Goal: Information Seeking & Learning: Check status

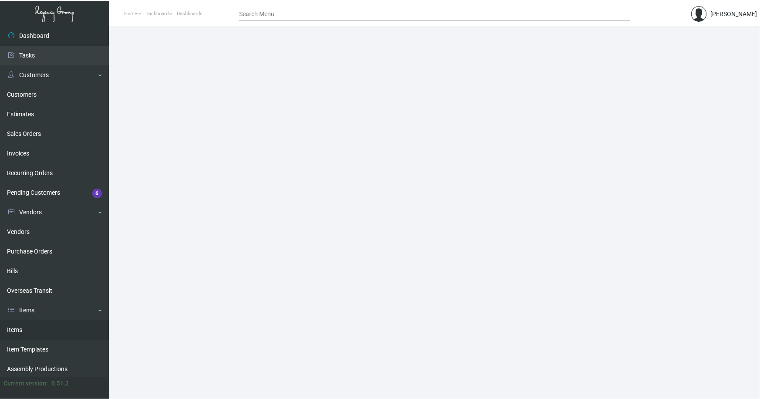
click at [17, 331] on link "Items" at bounding box center [54, 330] width 109 height 20
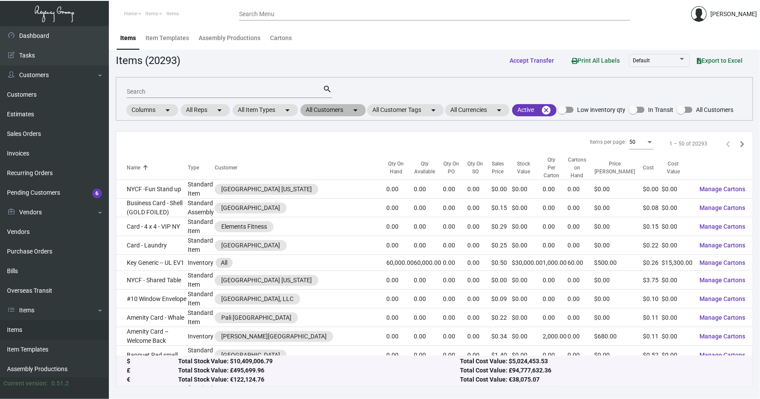
click at [334, 110] on mat-chip "All Customers arrow_drop_down" at bounding box center [332, 110] width 65 height 12
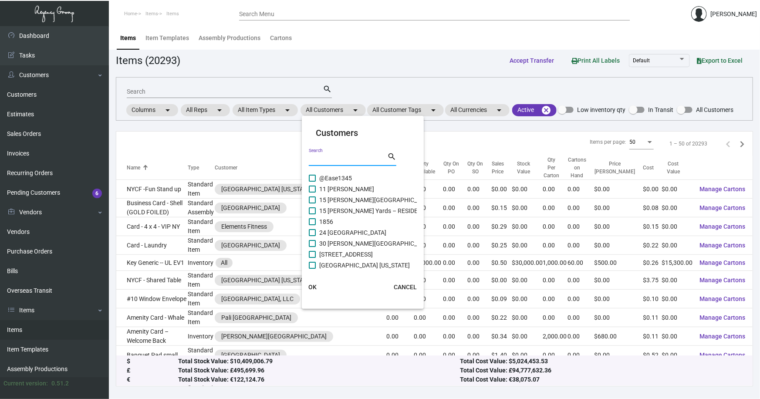
click at [337, 162] on input "Search" at bounding box center [348, 159] width 78 height 7
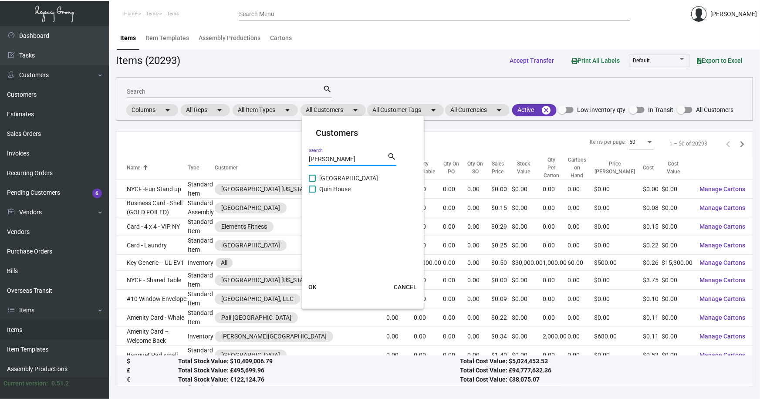
type input "[PERSON_NAME]"
click at [340, 188] on span "Quin House" at bounding box center [334, 189] width 31 height 10
click at [312, 192] on input "Quin House" at bounding box center [312, 192] width 0 height 0
checkbox input "true"
click at [313, 285] on span "OK" at bounding box center [312, 287] width 8 height 7
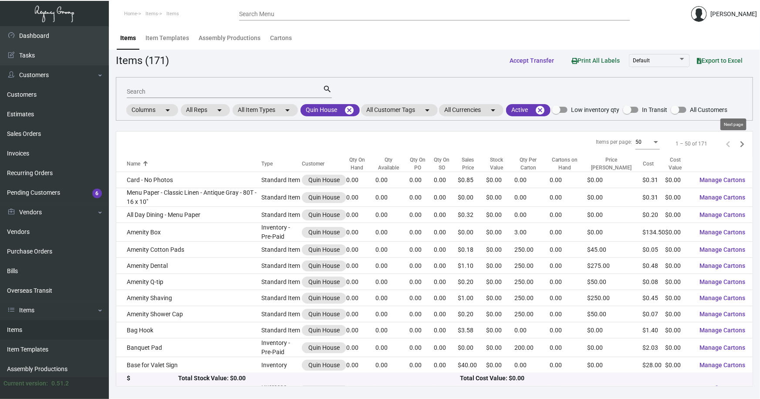
click at [740, 145] on icon "Next page" at bounding box center [742, 144] width 4 height 6
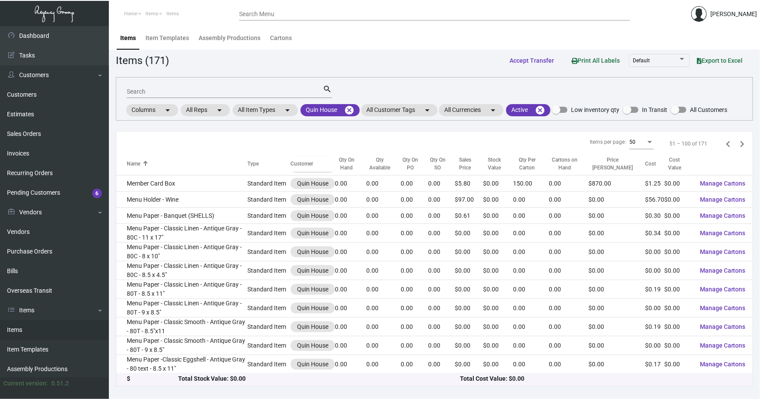
scroll to position [658, 0]
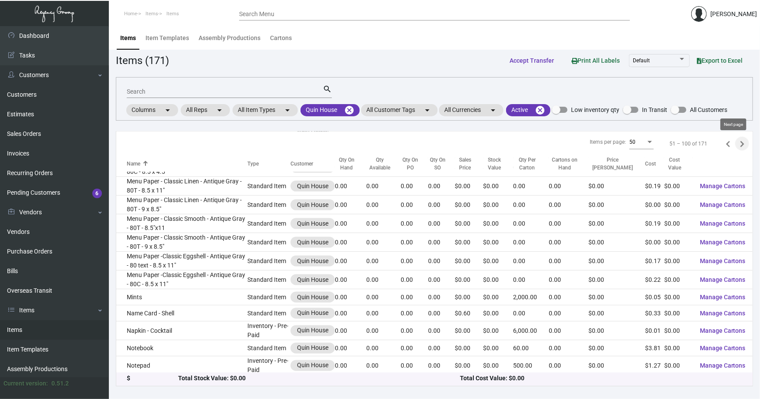
click at [737, 145] on icon "Next page" at bounding box center [742, 144] width 12 height 12
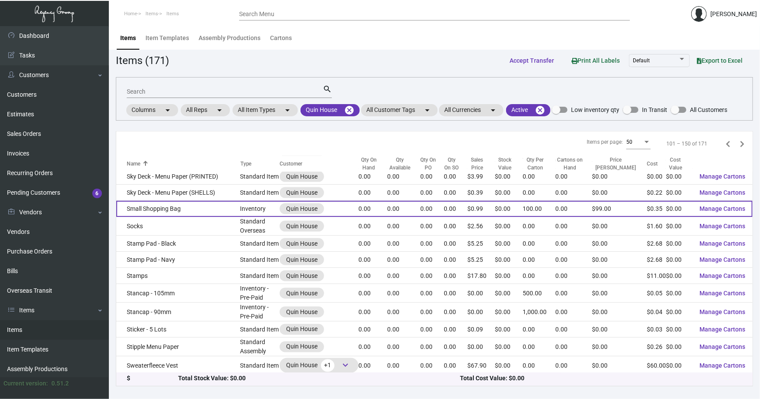
scroll to position [452, 0]
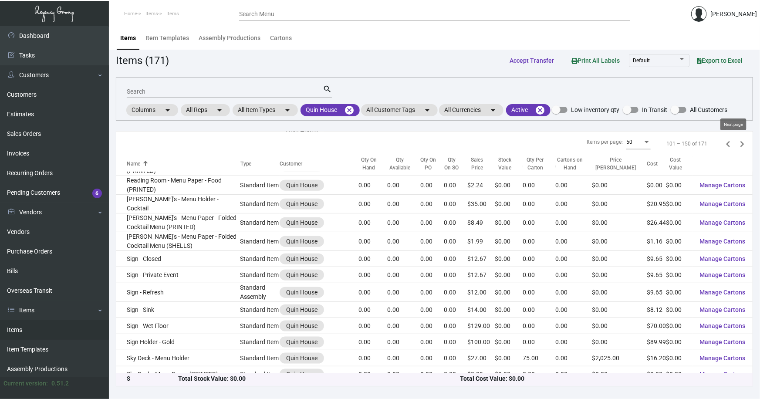
click at [740, 143] on icon "Next page" at bounding box center [742, 144] width 4 height 6
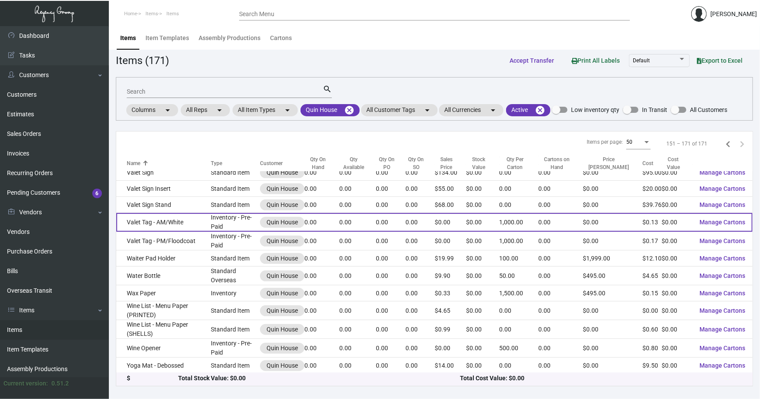
scroll to position [0, 0]
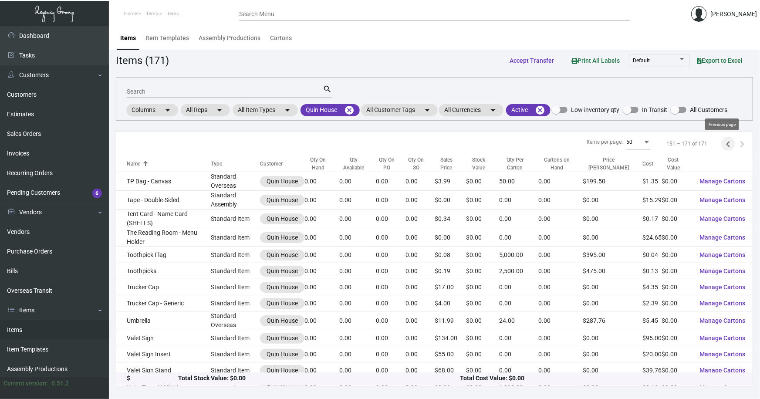
click at [726, 144] on icon "Previous page" at bounding box center [728, 144] width 4 height 6
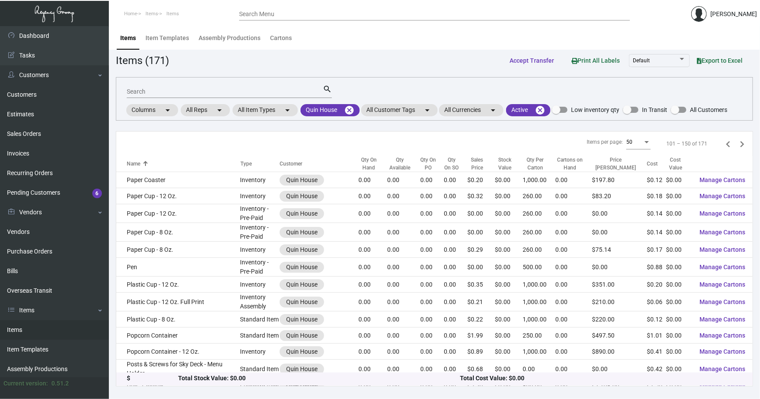
click at [726, 144] on icon "Previous page" at bounding box center [728, 144] width 4 height 6
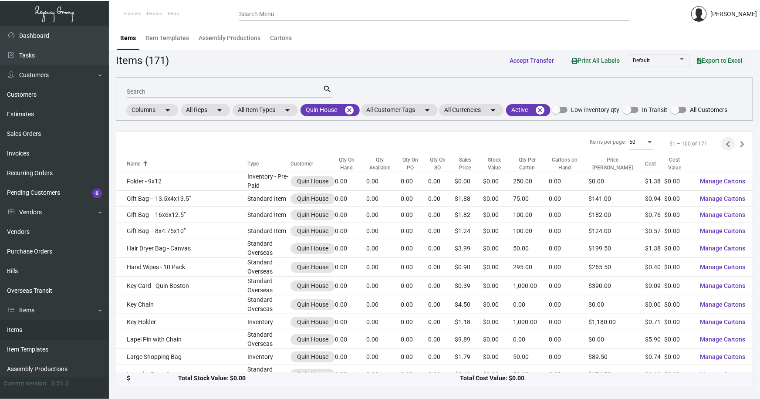
click at [726, 144] on icon "Previous page" at bounding box center [728, 144] width 4 height 6
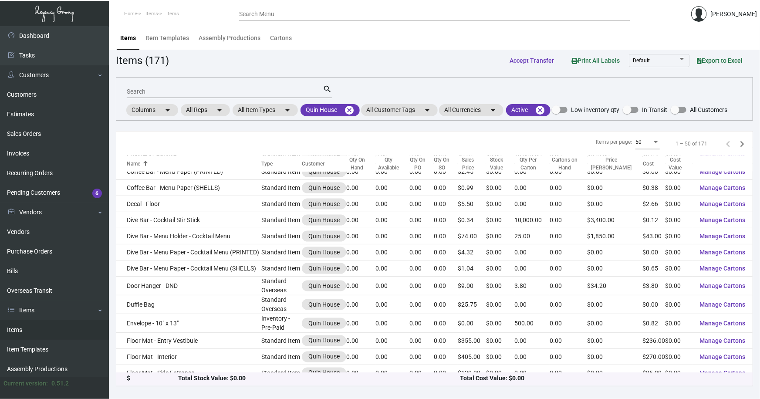
scroll to position [642, 0]
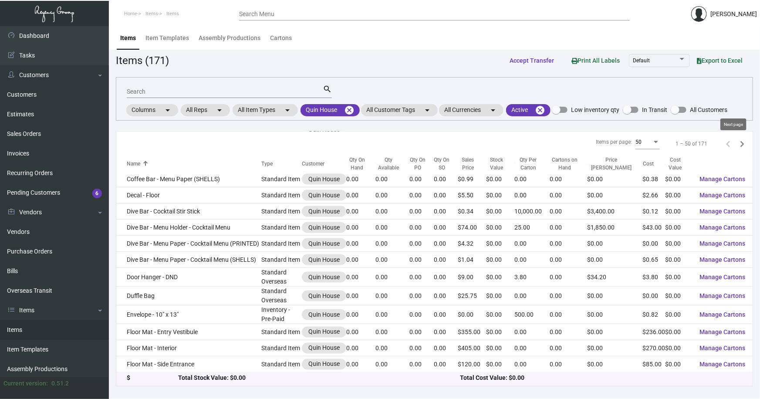
click at [736, 144] on icon "Next page" at bounding box center [742, 144] width 12 height 12
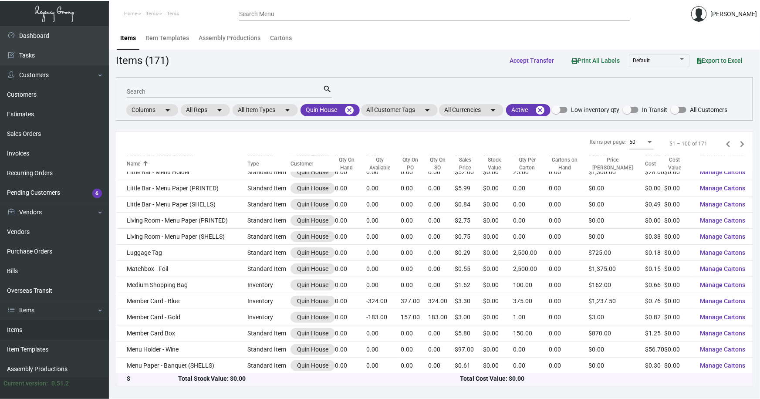
scroll to position [444, 0]
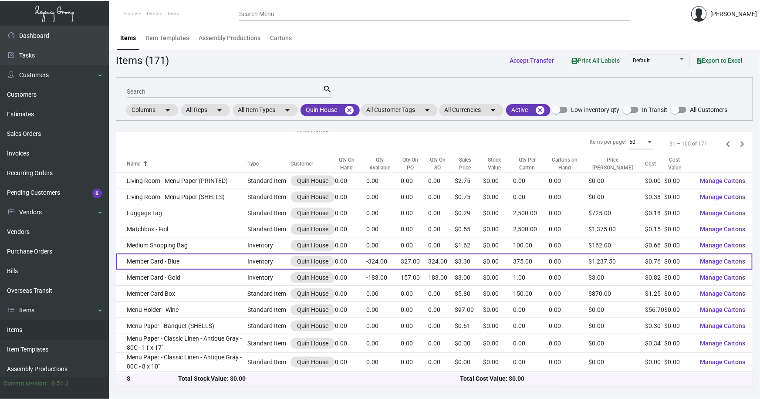
click at [142, 260] on td "Member Card - Blue" at bounding box center [181, 261] width 131 height 16
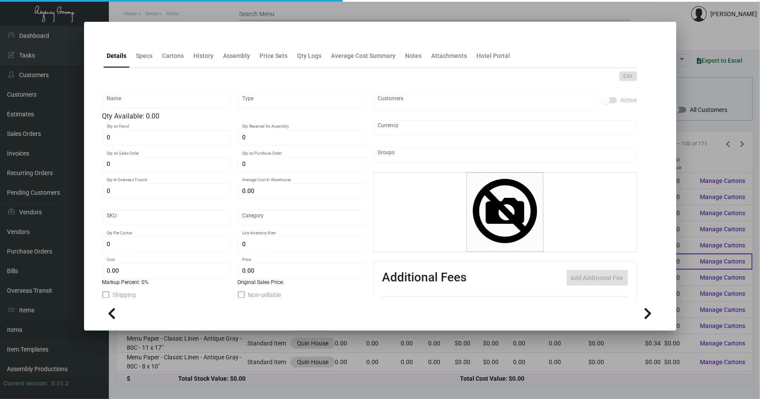
type input "Member Card - Blue"
type input "Inventory"
type input "324"
type input "327"
type input "203"
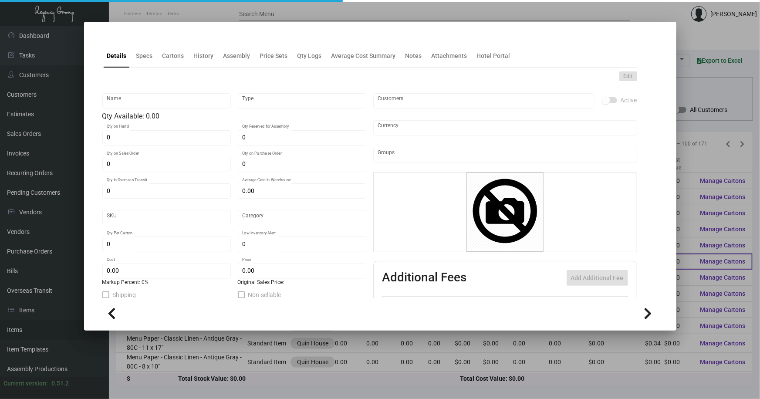
type input "$ 2.6978"
type input "QBST-Key Card -93"
type input "Overseas"
type input "375"
type input "$ 0.76"
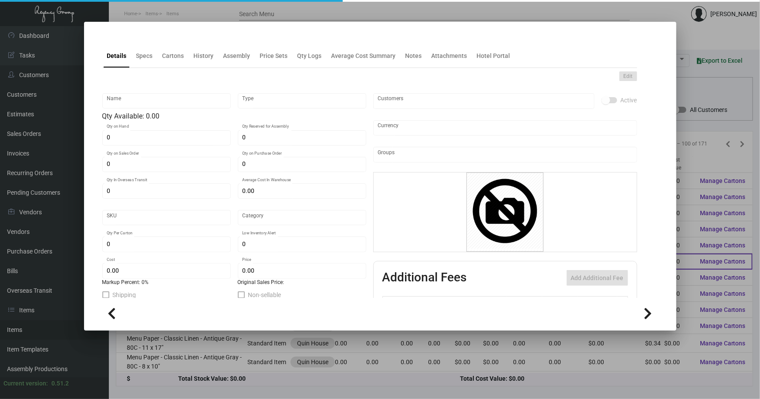
type input "$ 3.30"
checkbox input "true"
type input "United States Dollar $"
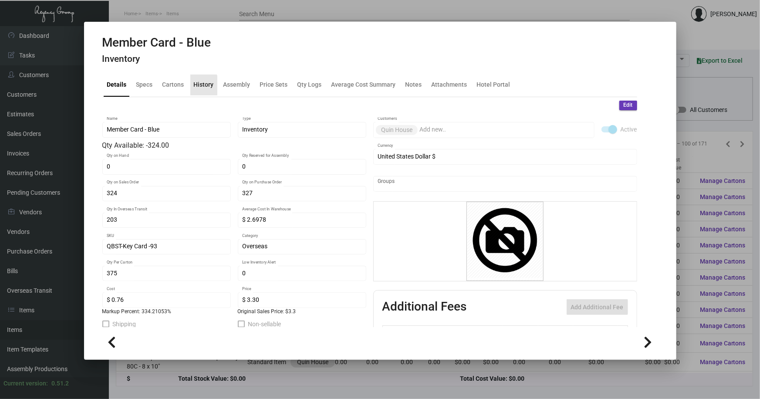
click at [198, 86] on div "History" at bounding box center [204, 84] width 20 height 9
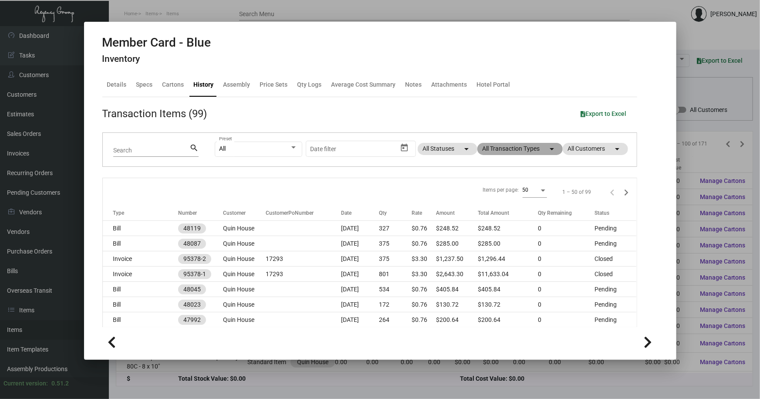
click at [526, 149] on mat-chip "All Transaction Types arrow_drop_down" at bounding box center [519, 149] width 85 height 12
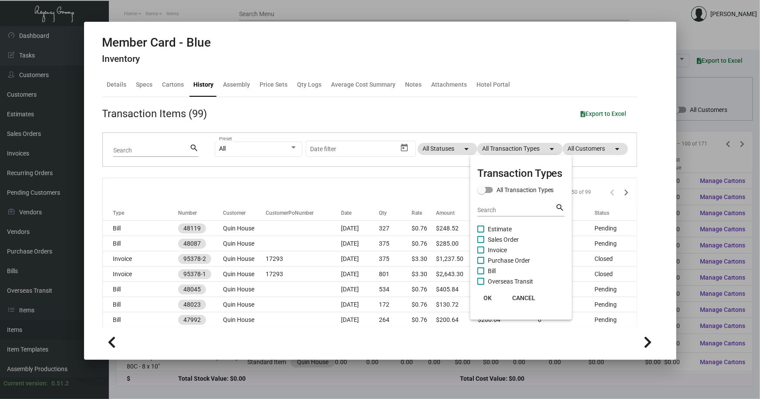
click at [506, 239] on span "Sales Order" at bounding box center [503, 239] width 31 height 10
click at [481, 243] on input "Sales Order" at bounding box center [480, 243] width 0 height 0
checkbox input "true"
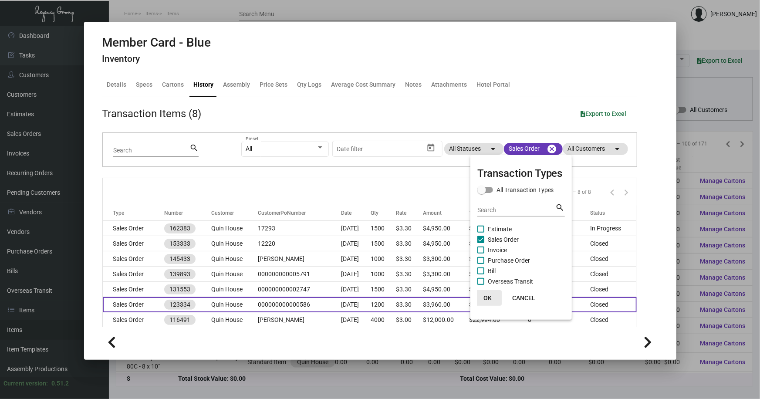
drag, startPoint x: 488, startPoint y: 298, endPoint x: 483, endPoint y: 296, distance: 4.7
click at [485, 296] on span "OK" at bounding box center [487, 297] width 8 height 7
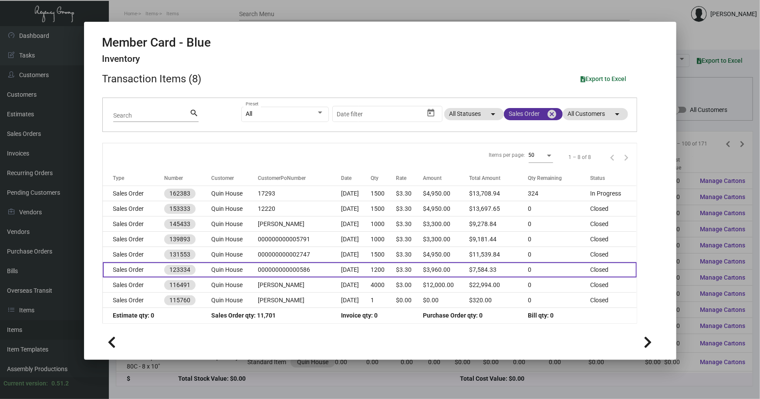
scroll to position [35, 0]
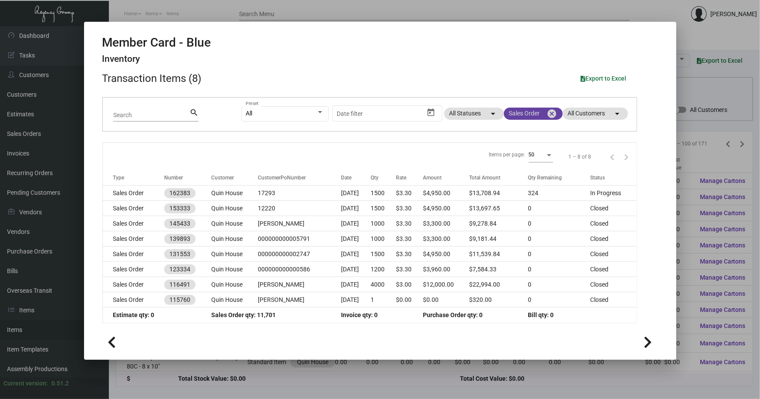
click at [547, 116] on mat-icon "cancel" at bounding box center [552, 113] width 10 height 10
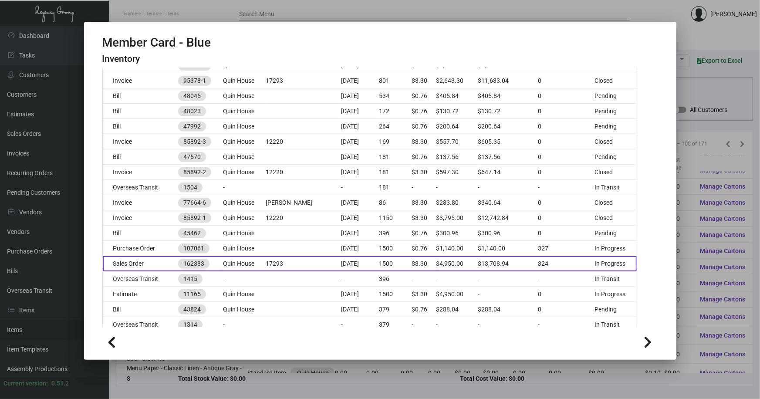
scroll to position [194, 0]
click at [166, 263] on td "Sales Order" at bounding box center [141, 263] width 76 height 15
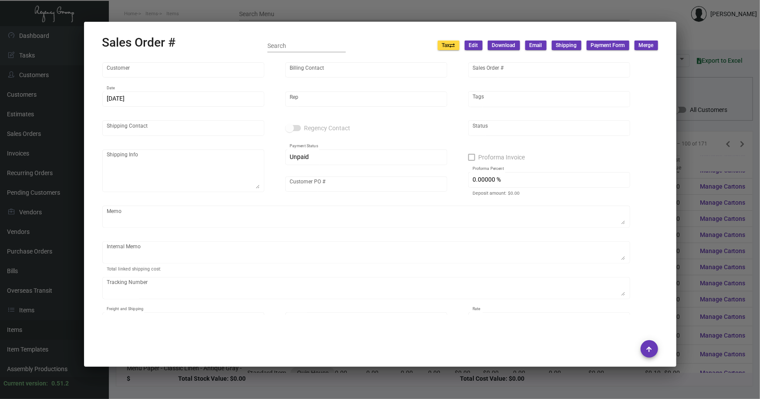
type input "Quin House"
type input "Accounting Department"
type input "162383"
type input "[DATE]"
type input "[PERSON_NAME]"
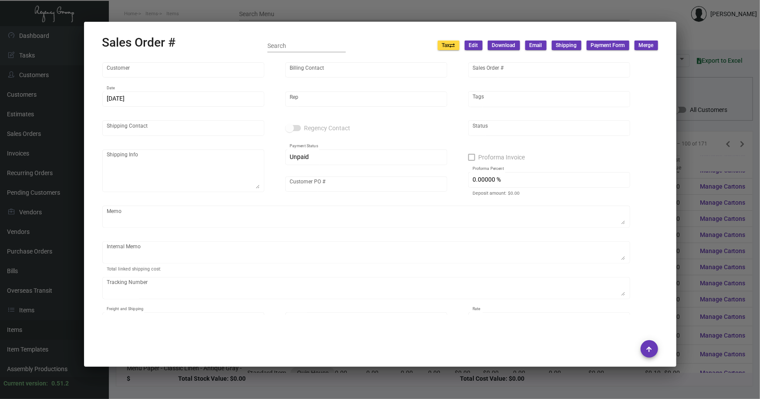
type input "[PERSON_NAME]"
type textarea "ARTCRAFT- [PERSON_NAME] [STREET_ADDRESS][PERSON_NAME]"
type input "17293"
type textarea "Boxes to be send to – ArtCraft Attn: [PERSON_NAME] [STREET_ADDRESS][PERSON_NAME…"
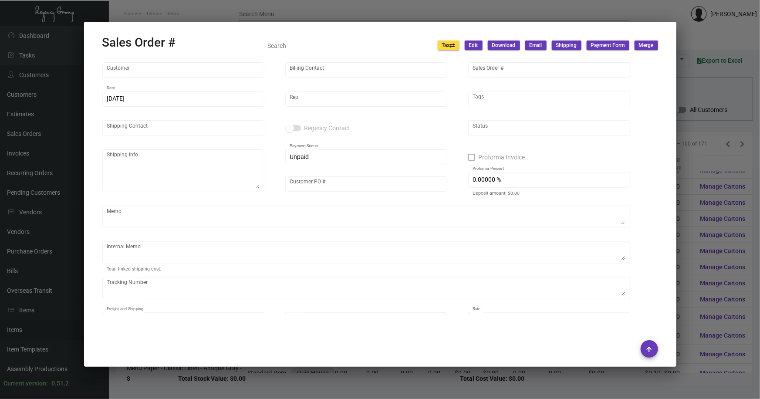
type input "United States Dollar $"
type input "$ 58.94"
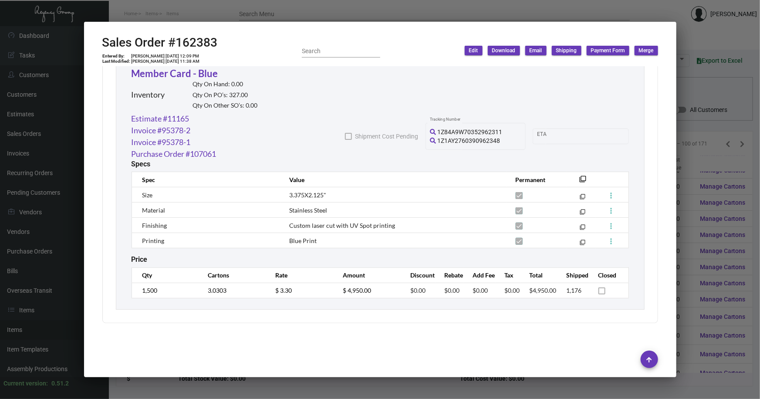
scroll to position [801, 0]
click at [704, 169] on div at bounding box center [380, 199] width 760 height 399
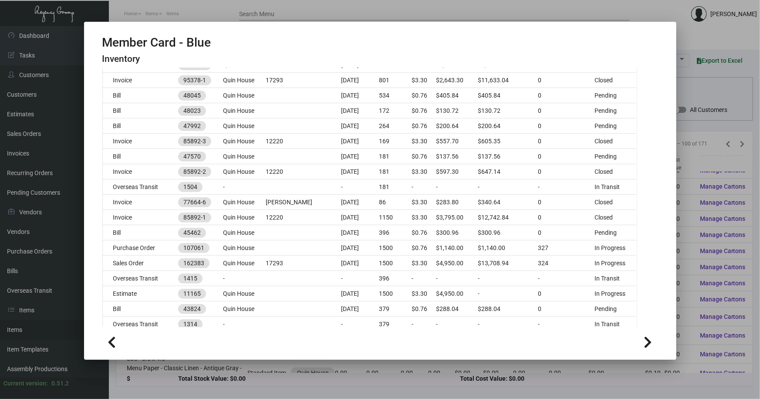
click at [695, 93] on div at bounding box center [380, 199] width 760 height 399
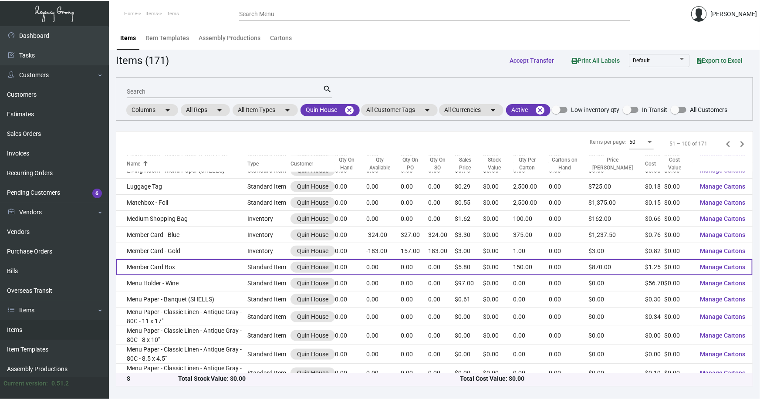
click at [155, 268] on td "Member Card Box" at bounding box center [181, 267] width 131 height 16
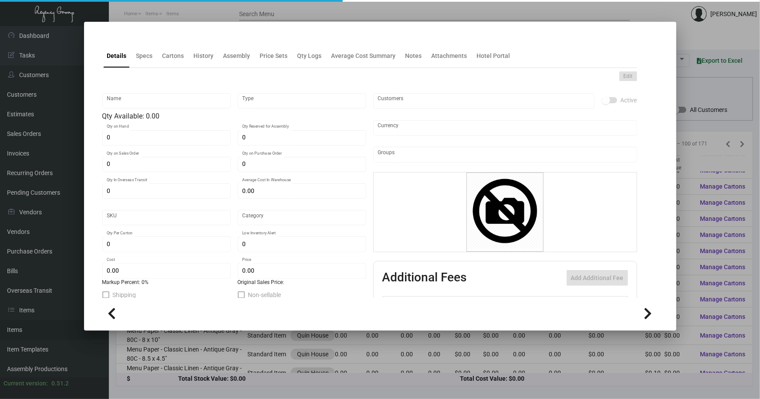
type input "Member Card Box"
type input "Standard Item"
type input "804"
type input "$ 1.50"
type input "QH-143501"
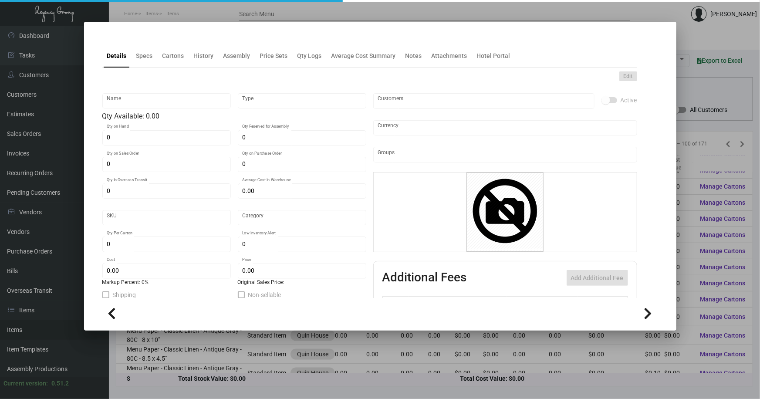
type input "Overseas"
type input "150"
type input "$ 1.25"
type input "$ 5.80"
checkbox input "true"
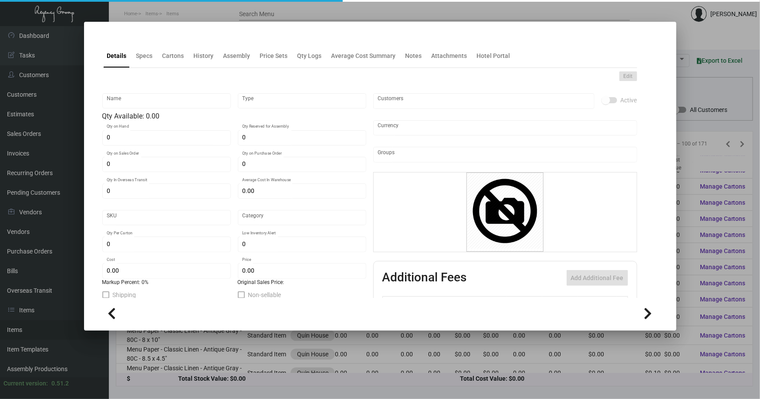
checkbox input "true"
type input "United States Dollar $"
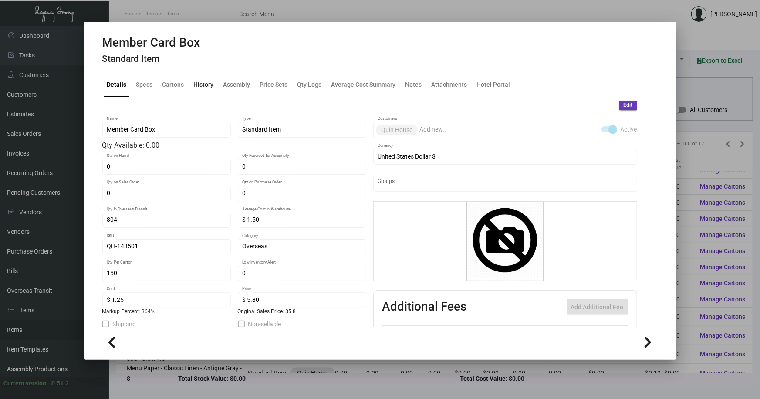
click at [205, 83] on div "History" at bounding box center [204, 84] width 20 height 9
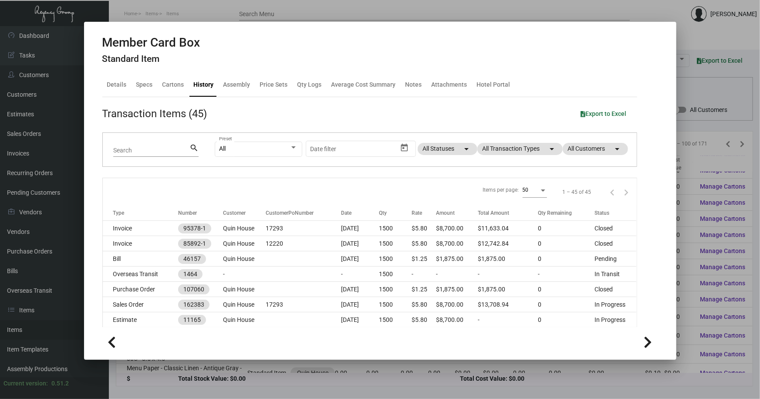
click at [707, 159] on div at bounding box center [380, 199] width 760 height 399
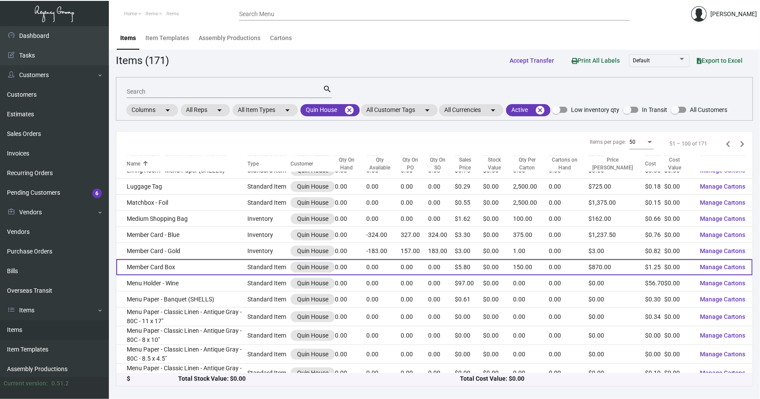
click at [188, 264] on td "Member Card Box" at bounding box center [181, 267] width 131 height 16
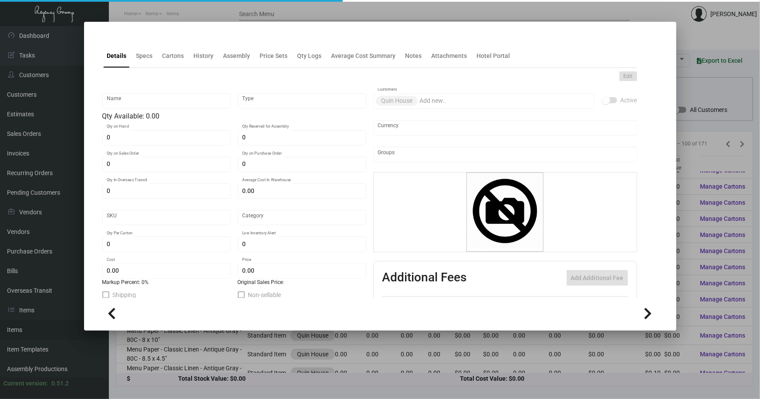
type input "Member Card Box"
type input "Standard Item"
type input "804"
type input "$ 1.50"
type input "QH-143501"
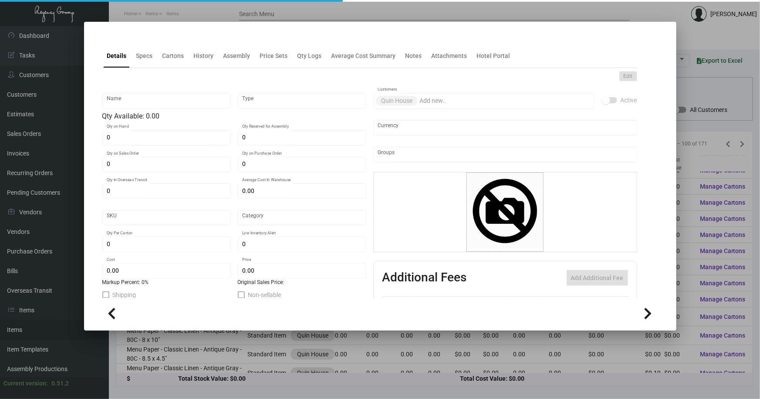
type input "Overseas"
type input "150"
type input "$ 1.25"
type input "$ 5.80"
checkbox input "true"
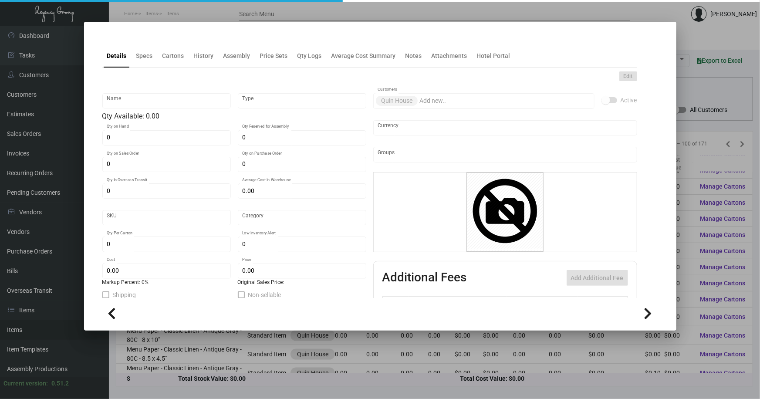
checkbox input "true"
type input "United States Dollar $"
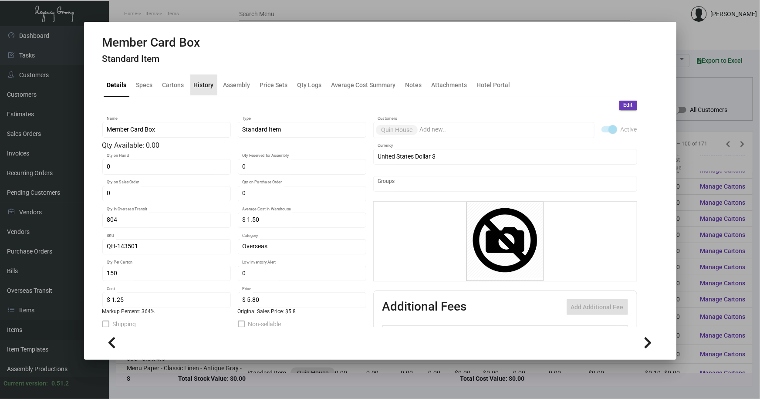
click at [196, 84] on div "History" at bounding box center [204, 84] width 20 height 9
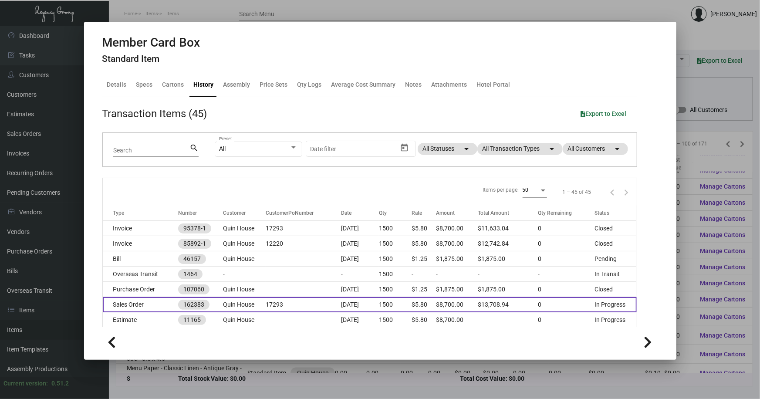
click at [230, 303] on td "Quin House" at bounding box center [244, 304] width 43 height 15
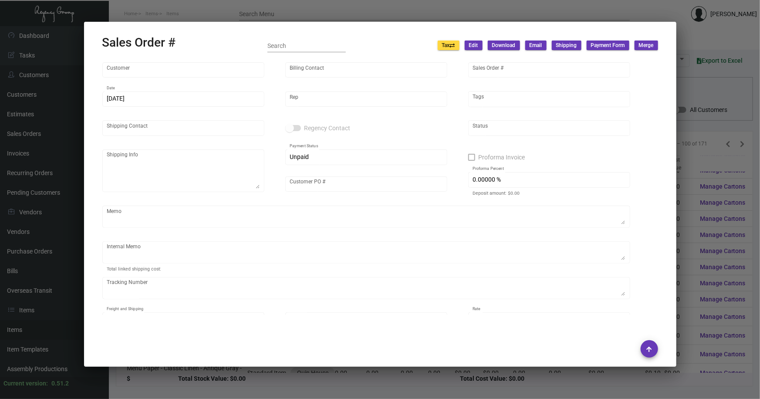
type input "Quin House"
type input "Accounting Department"
type input "162383"
type input "[DATE]"
type input "[PERSON_NAME]"
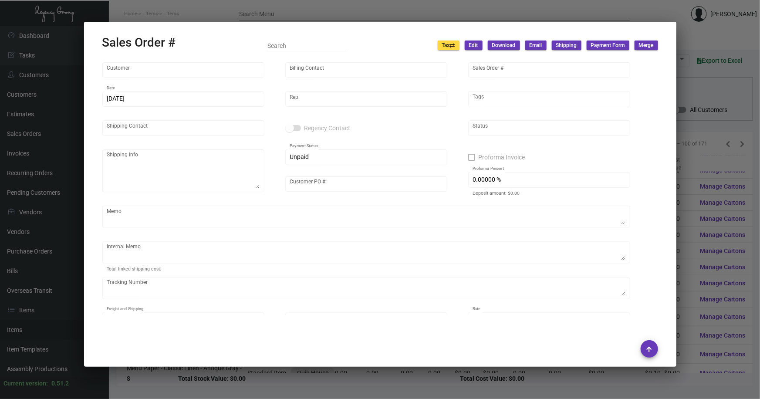
type input "[PERSON_NAME]"
type textarea "ARTCRAFT- [PERSON_NAME] [STREET_ADDRESS][PERSON_NAME]"
type input "17293"
type textarea "Boxes to be send to – ArtCraft Attn: [PERSON_NAME] [STREET_ADDRESS][PERSON_NAME…"
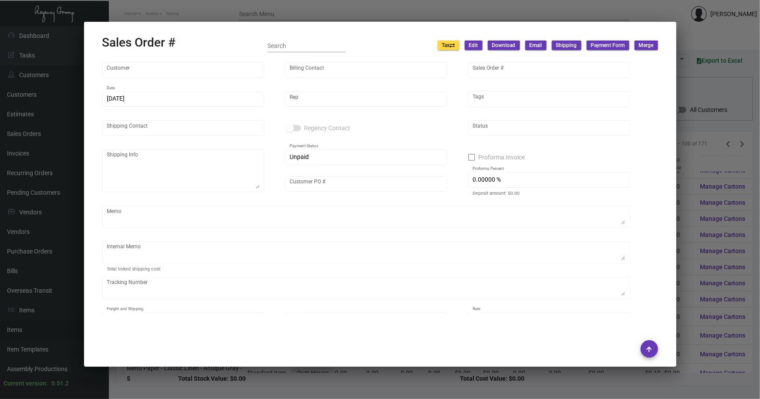
type input "United States Dollar $"
type input "$ 58.94"
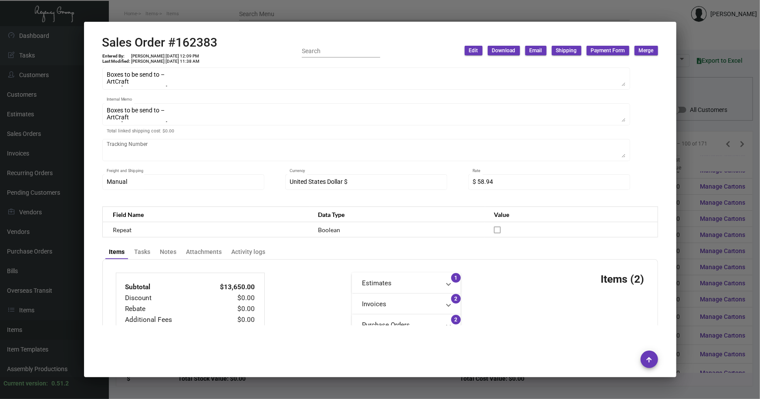
scroll to position [158, 0]
click at [204, 249] on div "Attachments" at bounding box center [204, 252] width 36 height 9
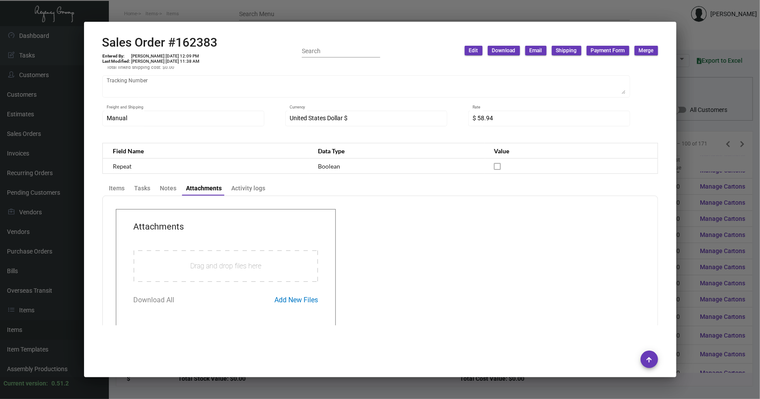
scroll to position [243, 0]
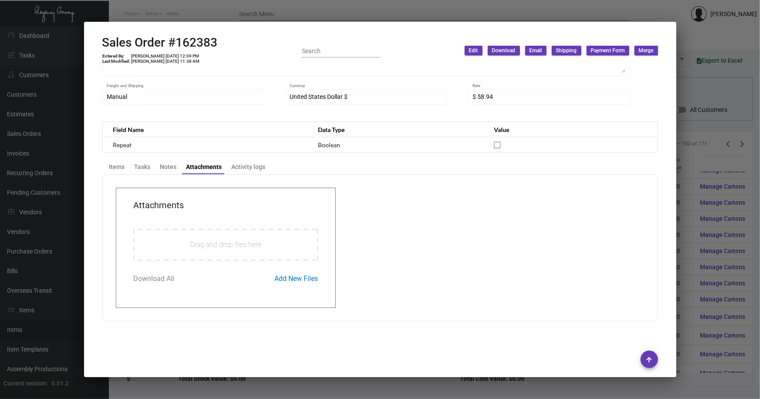
click at [685, 155] on div at bounding box center [380, 199] width 760 height 399
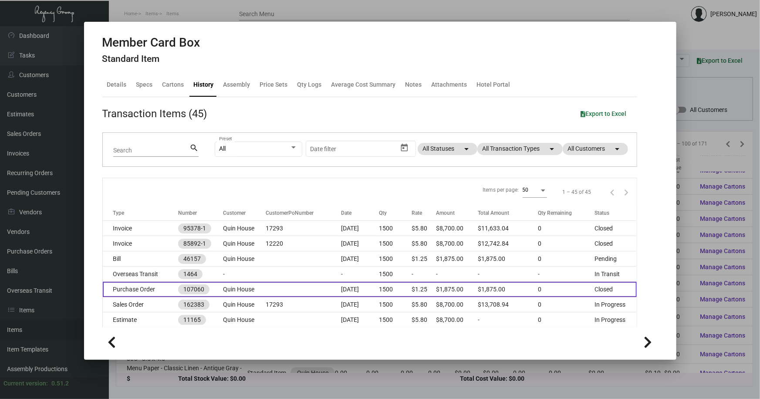
click at [161, 287] on td "Purchase Order" at bounding box center [141, 289] width 76 height 15
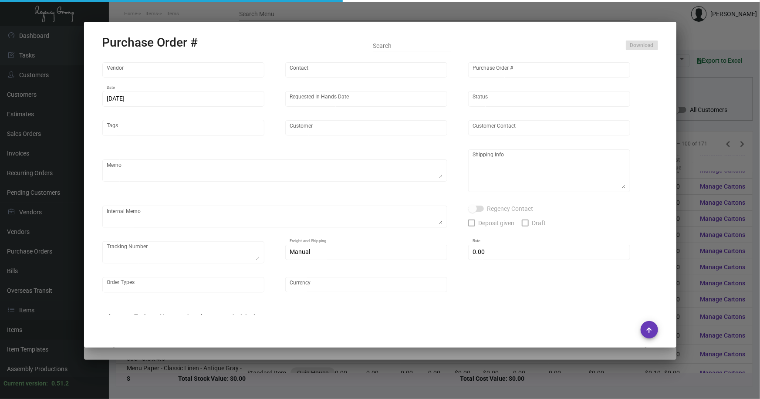
type input "Shanghai East Industrial Co., Ltd,"
type input "[PERSON_NAME]"
type input "107060"
type input "[DATE]"
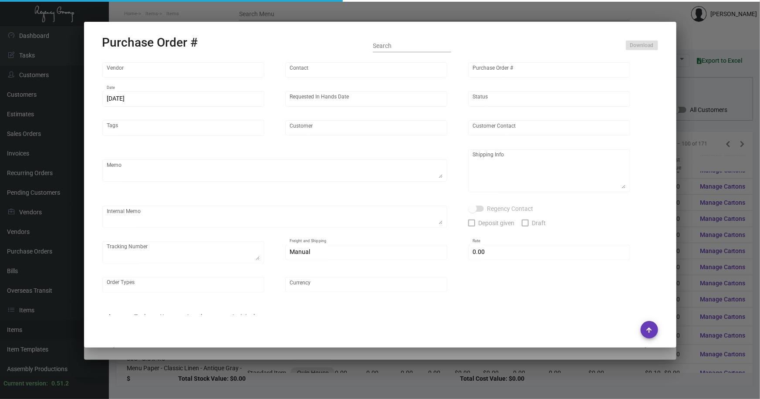
type input "Quin House"
type textarea "Air to [GEOGRAPHIC_DATA]."
type textarea "Regency Group NJ - [PERSON_NAME] [STREET_ADDRESS]"
type textarea "*Warehouse* DHL#2262528656, total 5 cartons, 150/CTN DHL#2262526556, 4 cartons …"
checkbox input "true"
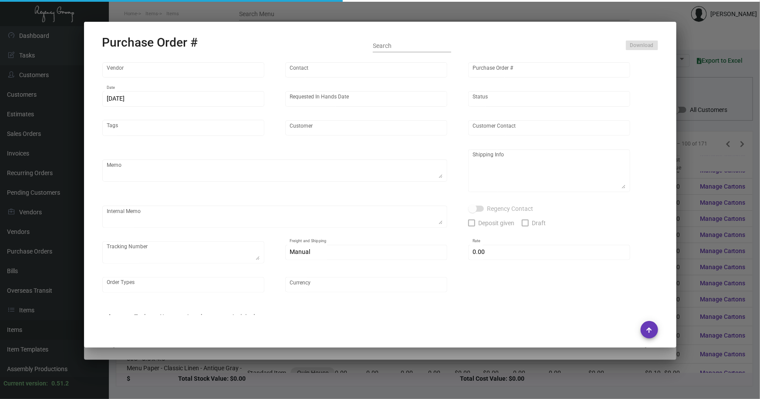
type input "$ 0.00"
type input "United States Dollar $"
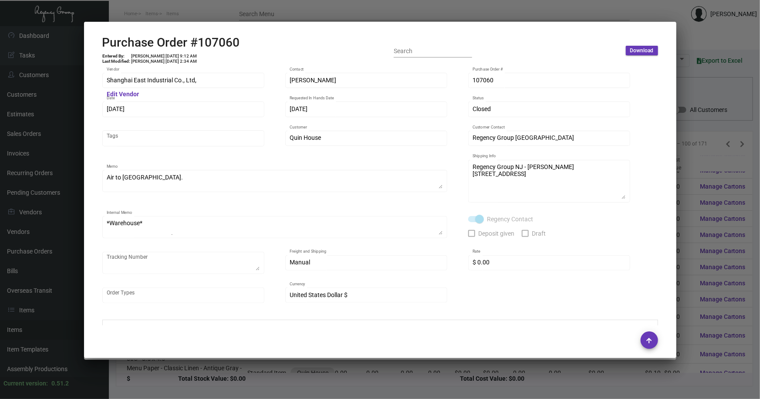
click at [694, 165] on div at bounding box center [380, 199] width 760 height 399
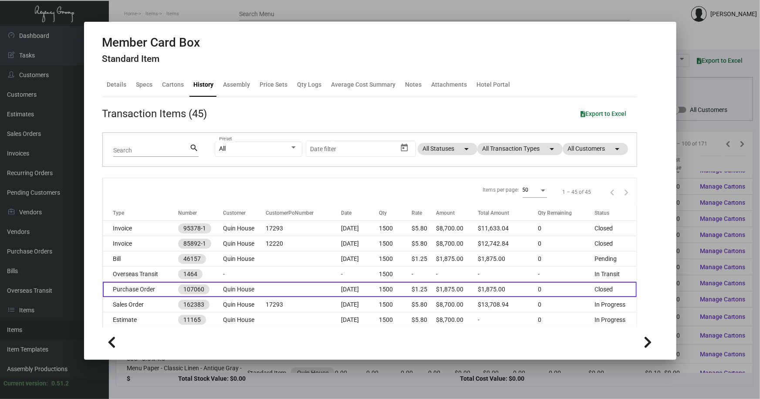
click at [169, 288] on td "Purchase Order" at bounding box center [141, 289] width 76 height 15
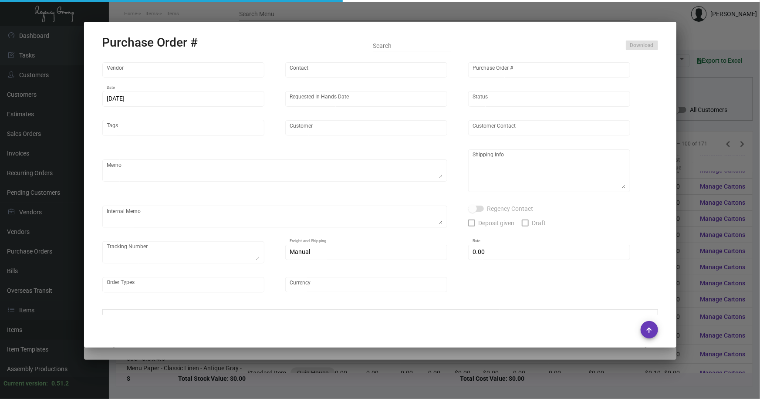
type input "Shanghai East Industrial Co., Ltd,"
type input "[PERSON_NAME]"
type input "107060"
type input "[DATE]"
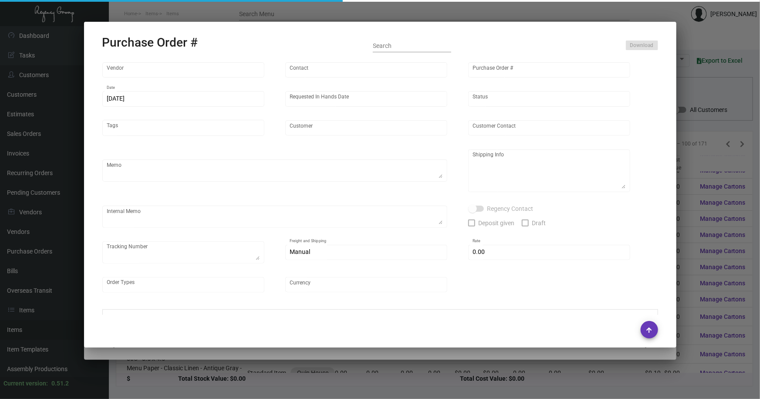
type input "Quin House"
type textarea "Air to [GEOGRAPHIC_DATA]."
type textarea "Regency Group NJ - [PERSON_NAME] [STREET_ADDRESS]"
type textarea "*Warehouse* DHL#2262528656, total 5 cartons, 150/CTN DHL#2262526556, 4 cartons …"
checkbox input "true"
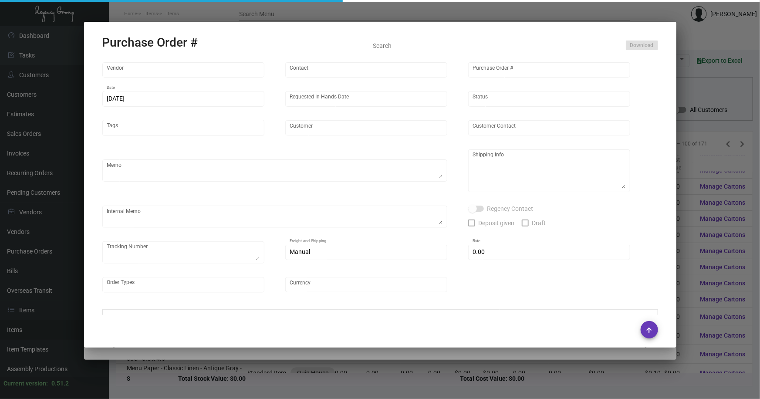
type input "$ 0.00"
type input "United States Dollar $"
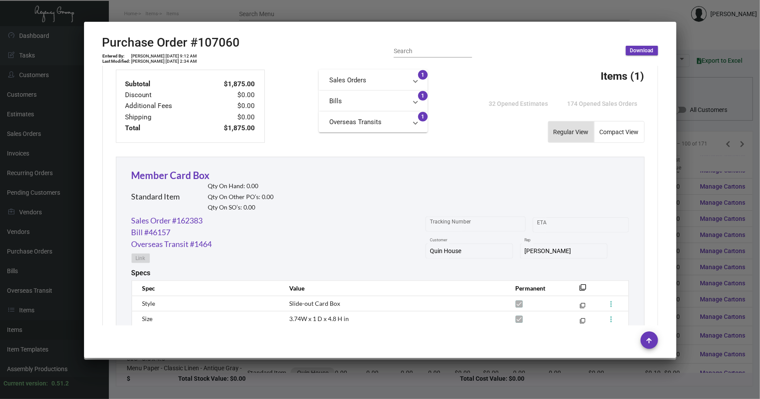
scroll to position [317, 0]
click at [151, 230] on link "Bill #46157" at bounding box center [151, 232] width 39 height 12
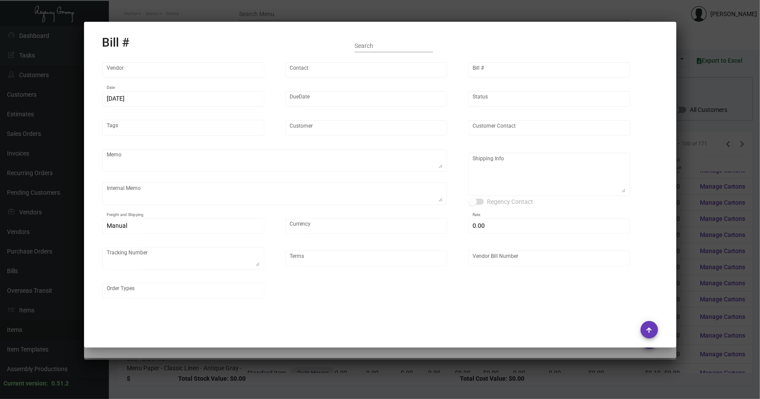
type input "Shanghai East Industrial Co., Ltd,"
type input "[PERSON_NAME]"
type input "46157"
type input "[DATE]"
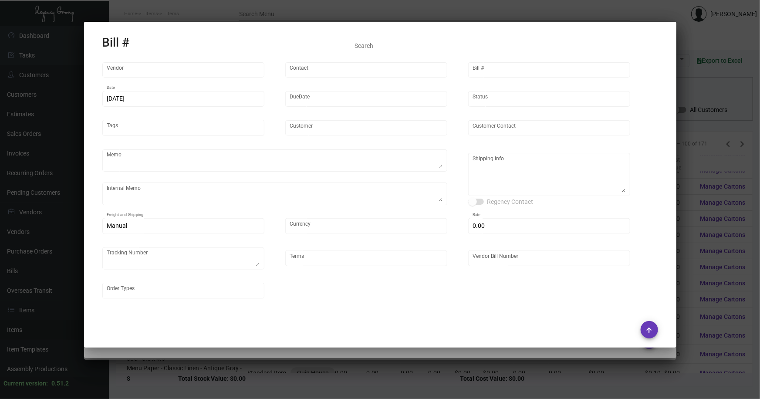
type input "Quin House"
type input "[PERSON_NAME]"
type textarea "Air to [GEOGRAPHIC_DATA]."
type textarea "*Warehouse* DHL#2262528656, total 5 cartons, 150/CTN DHL#2262526556, 4 cartons …"
type textarea "[GEOGRAPHIC_DATA] - [PERSON_NAME] [STREET_ADDRESS]"
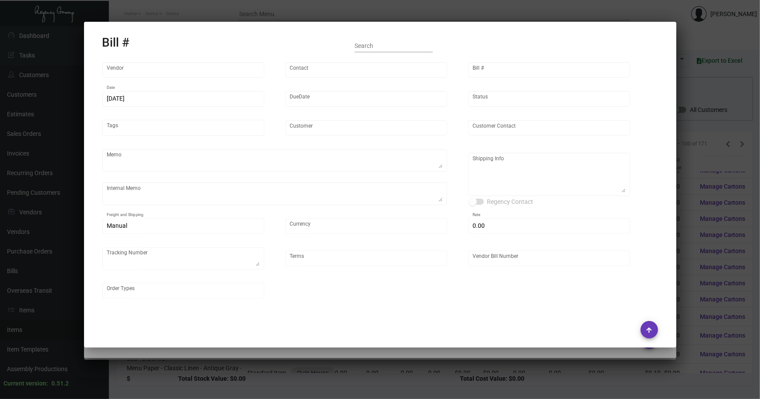
type input "United States Dollar $"
type input "$ 0.00"
type input "Net 30"
type input "EAST20240930-107060"
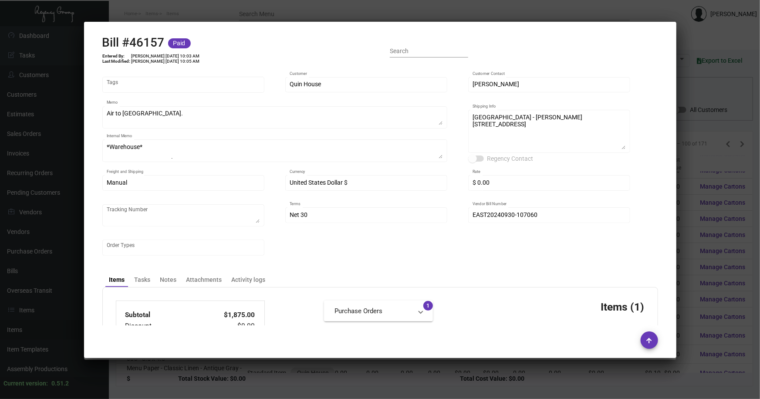
scroll to position [0, 0]
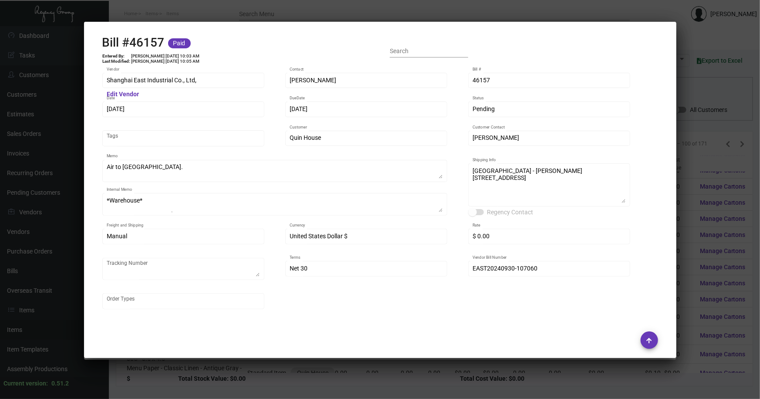
click at [692, 169] on div at bounding box center [380, 199] width 760 height 399
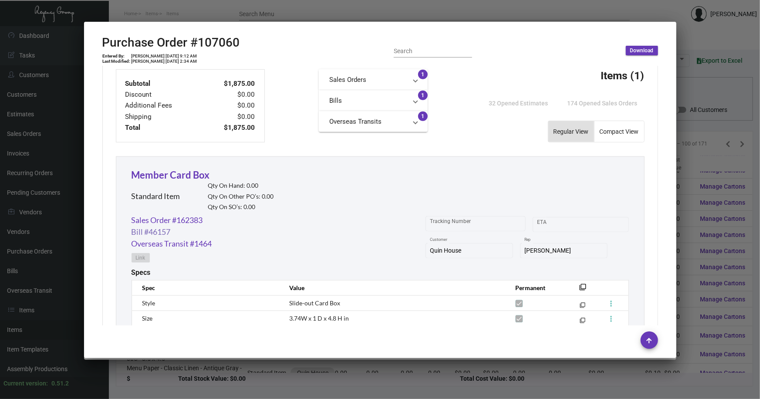
click at [153, 232] on link "Bill #46157" at bounding box center [151, 232] width 39 height 12
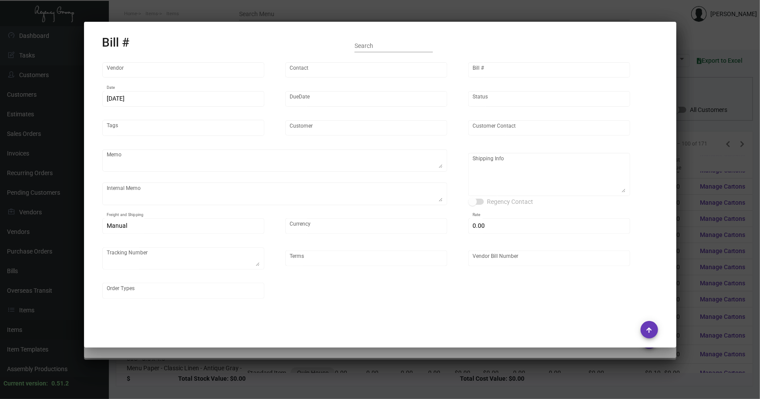
type input "Shanghai East Industrial Co., Ltd,"
type input "[PERSON_NAME]"
type input "46157"
type input "[DATE]"
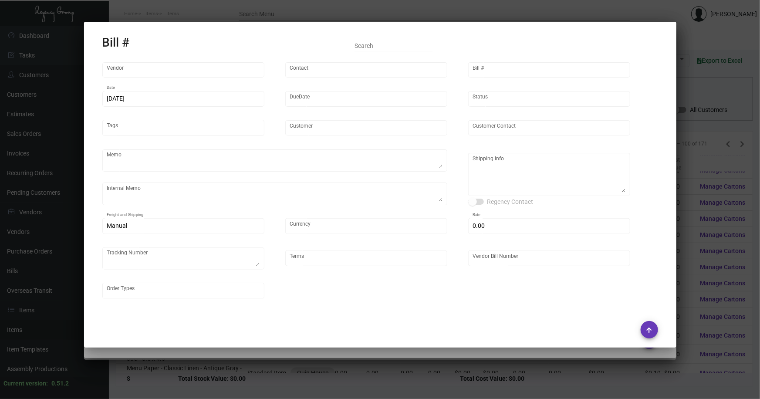
type input "Quin House"
type input "[PERSON_NAME]"
type textarea "Air to [GEOGRAPHIC_DATA]."
type textarea "*Warehouse* DHL#2262528656, total 5 cartons, 150/CTN DHL#2262526556, 4 cartons …"
type textarea "[GEOGRAPHIC_DATA] - [PERSON_NAME] [STREET_ADDRESS]"
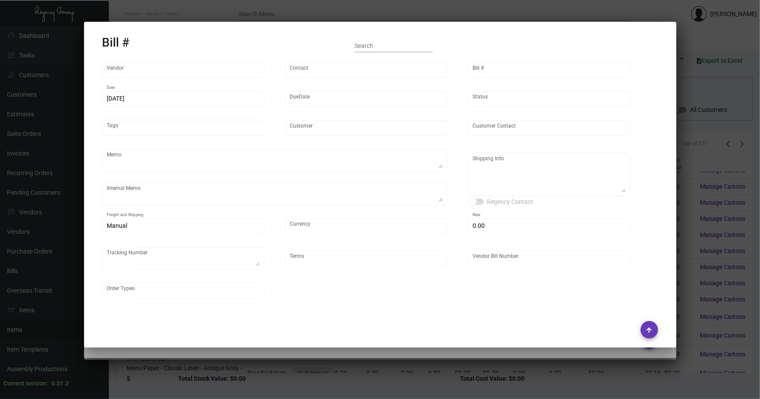
type input "United States Dollar $"
type input "$ 0.00"
type input "Net 30"
type input "EAST20240930-107060"
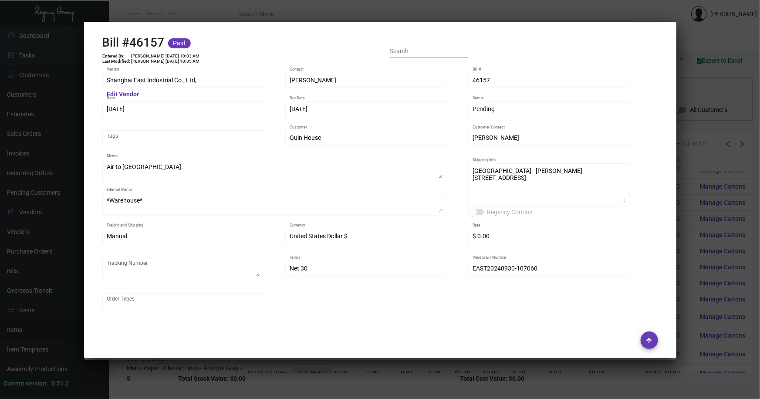
click at [700, 168] on div at bounding box center [380, 199] width 760 height 399
